Goal: Information Seeking & Learning: Find specific fact

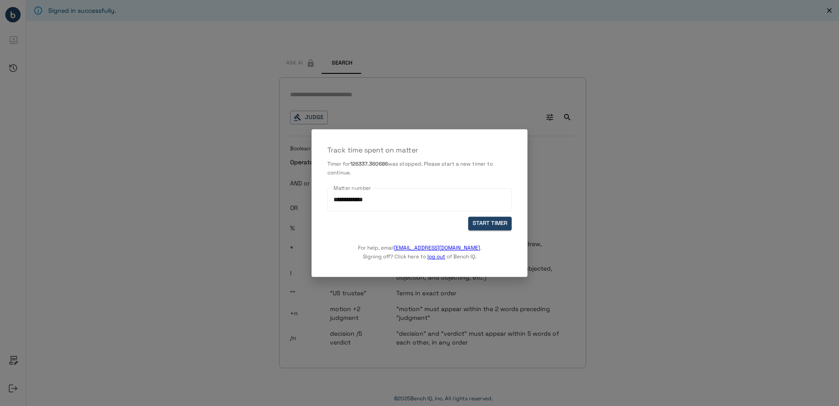
click at [501, 227] on button "START TIMER" at bounding box center [489, 223] width 43 height 14
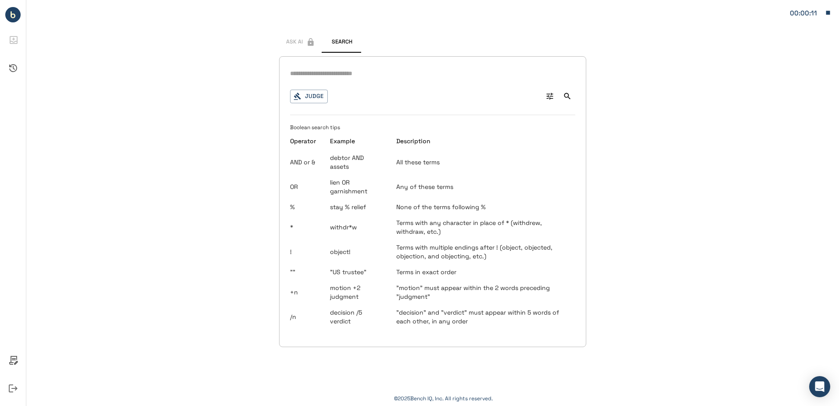
click at [317, 91] on button "Judge" at bounding box center [309, 97] width 38 height 14
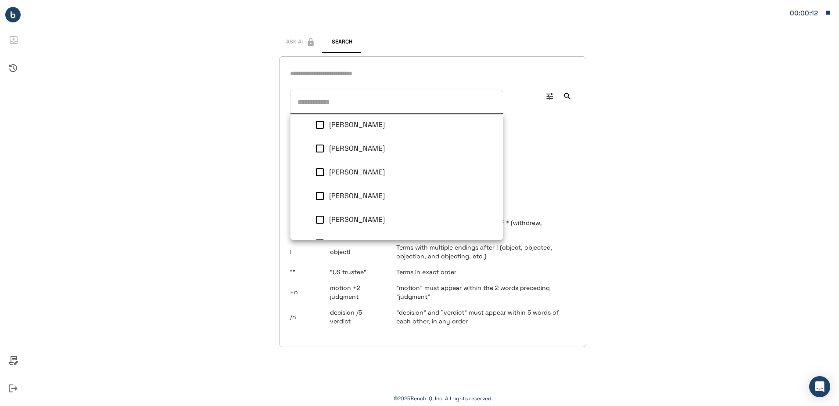
scroll to position [37, 0]
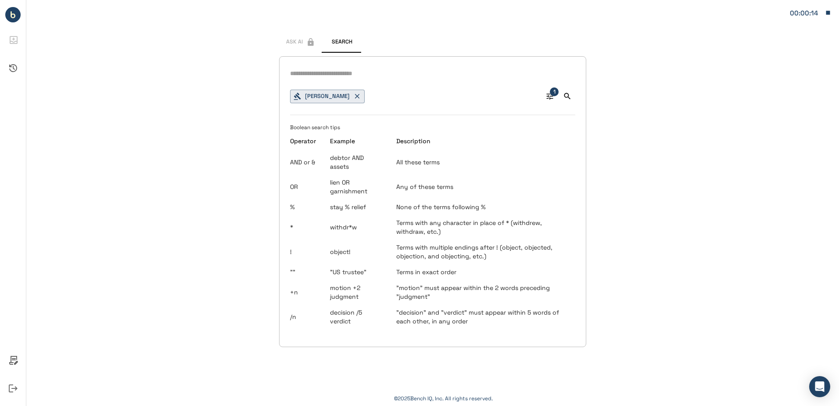
click at [449, 78] on input "text" at bounding box center [432, 73] width 285 height 13
type input "******"
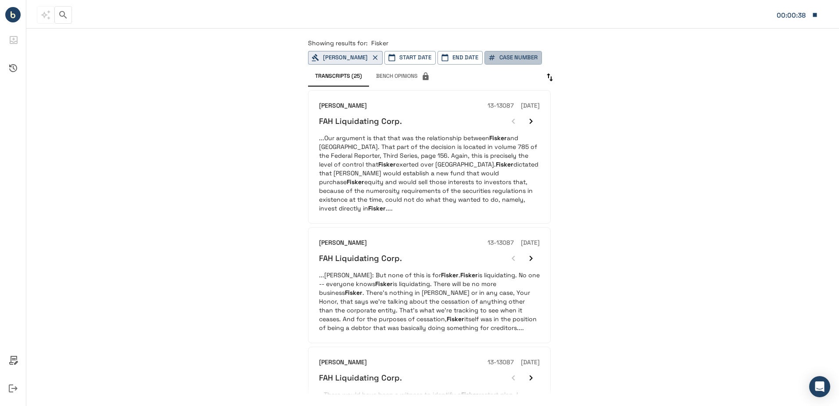
click at [497, 56] on button "Case Number" at bounding box center [514, 58] width 58 height 14
click at [249, 130] on div at bounding box center [419, 203] width 839 height 406
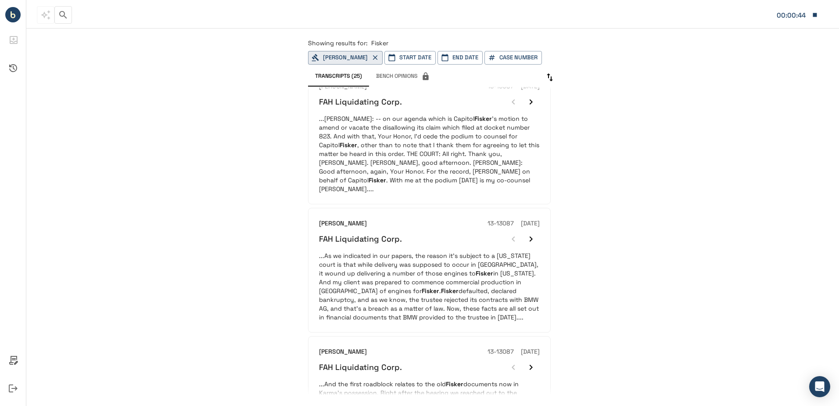
scroll to position [999, 0]
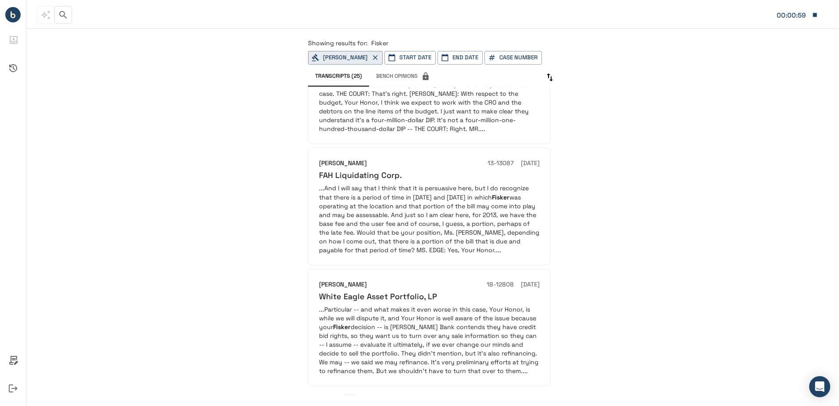
scroll to position [821, 0]
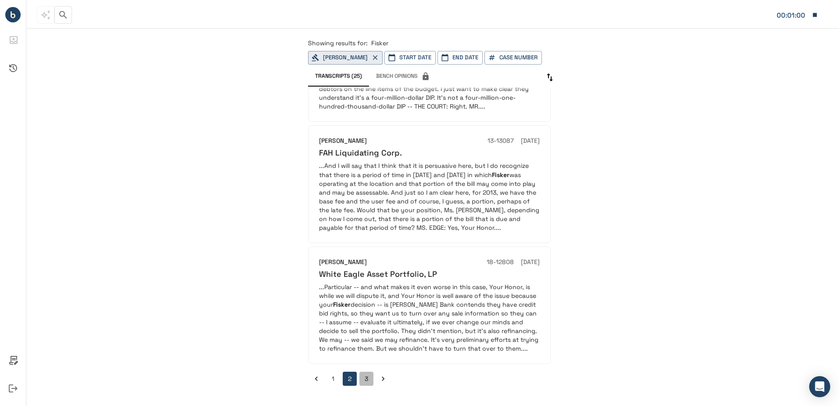
click at [365, 384] on button "3" at bounding box center [367, 378] width 14 height 14
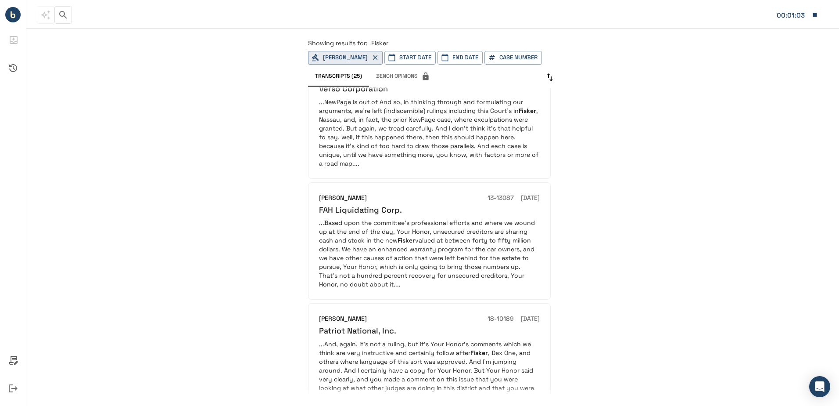
scroll to position [317, 0]
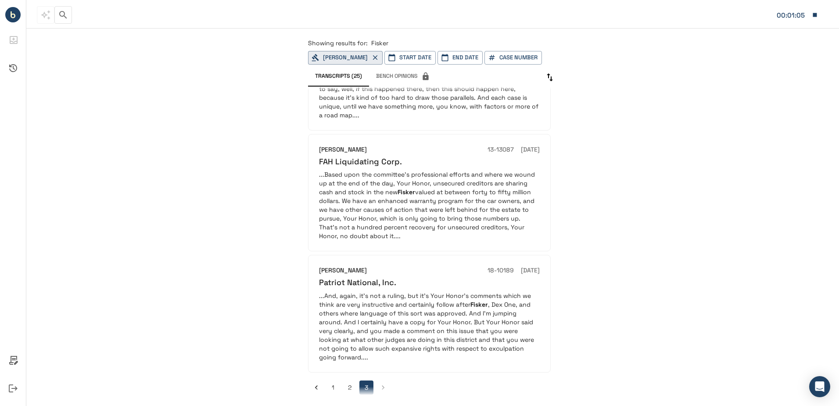
click at [777, 43] on div "Showing results for: Fisker [PERSON_NAME] Start Date End Date Case Number Trans…" at bounding box center [432, 217] width 813 height 378
